Goal: Communication & Community: Participate in discussion

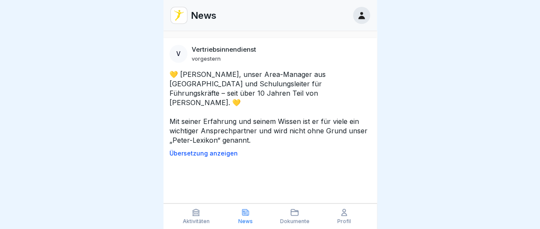
click at [274, 164] on video at bounding box center [270, 195] width 128 height 64
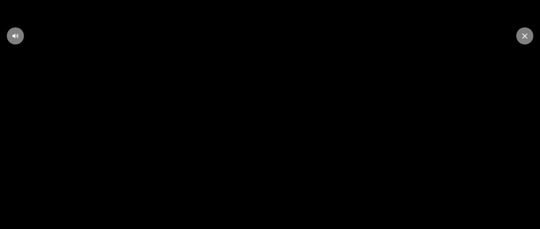
click at [528, 32] on div at bounding box center [524, 35] width 17 height 17
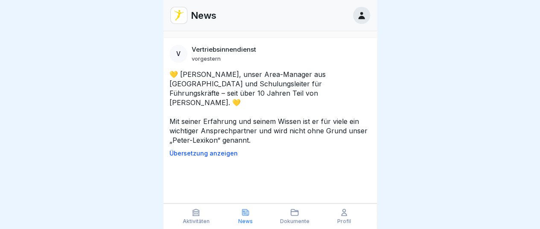
click at [142, 107] on div at bounding box center [270, 114] width 540 height 229
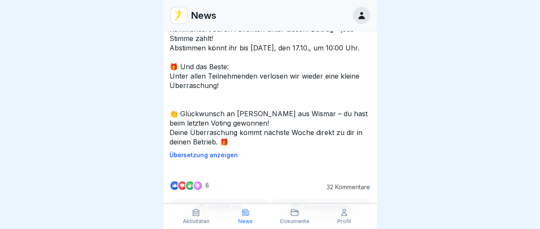
scroll to position [423, 0]
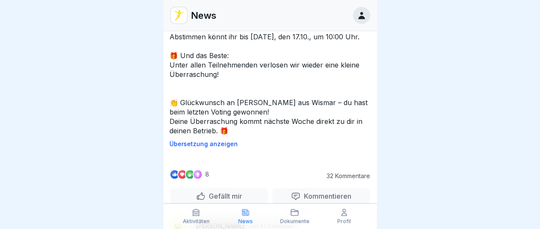
click at [70, 90] on div at bounding box center [270, 114] width 540 height 229
